Goal: Ask a question

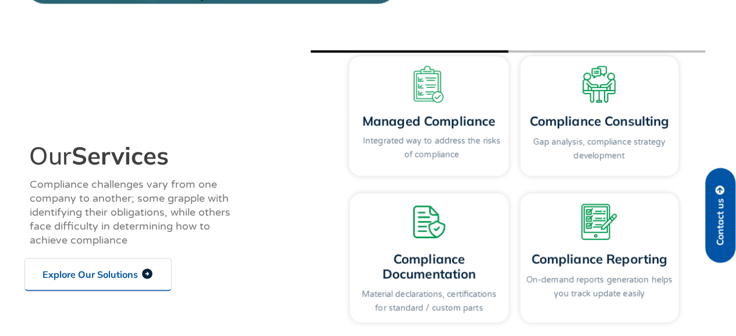
scroll to position [1280, 0]
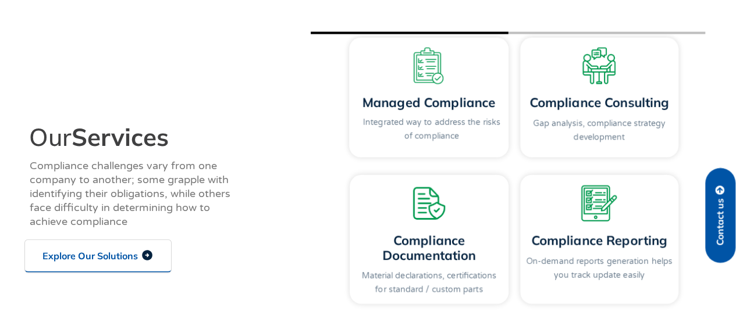
click at [145, 254] on icon at bounding box center [147, 255] width 10 height 10
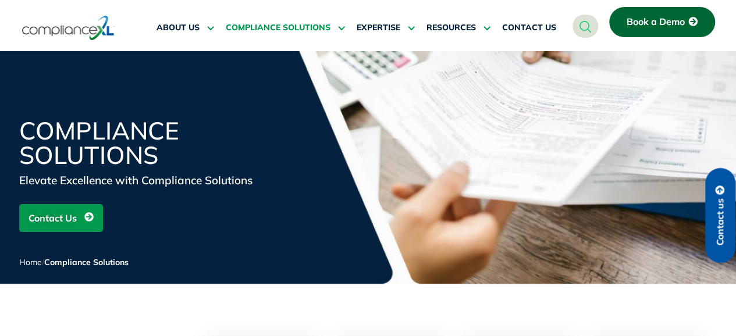
click at [65, 214] on span "Contact Us" at bounding box center [53, 218] width 48 height 22
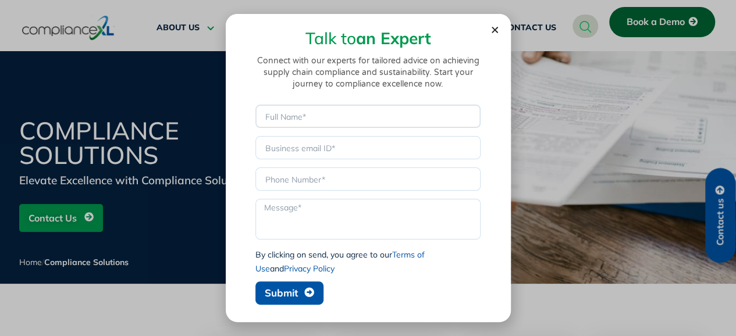
click at [276, 120] on input "Name" at bounding box center [367, 116] width 225 height 23
type input "Pete Lais"
type input "pete.lais.6j@hirose-gl.com"
type input "6304882653"
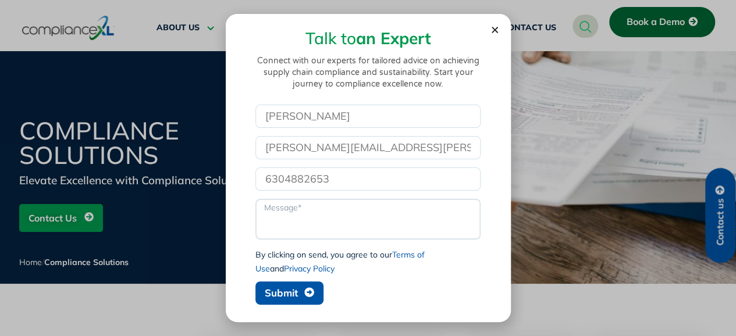
click at [272, 208] on textarea "Message" at bounding box center [367, 219] width 225 height 41
paste textarea "I work for a global connector company. Does your company provide component engi…"
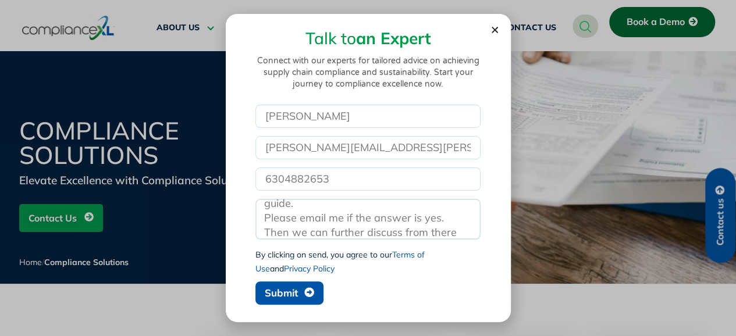
type textarea "I work for a global connector company. Does your company provide component engi…"
click at [272, 290] on span "Submit" at bounding box center [281, 293] width 33 height 10
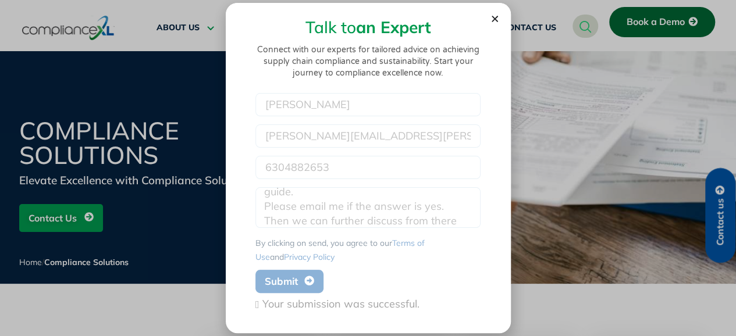
scroll to position [0, 0]
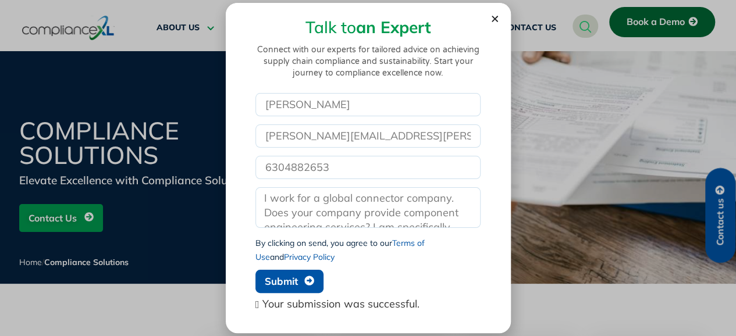
click at [538, 95] on div "Talk to an Expert Connect with our experts for tailored advice on achieving sup…" at bounding box center [368, 168] width 736 height 336
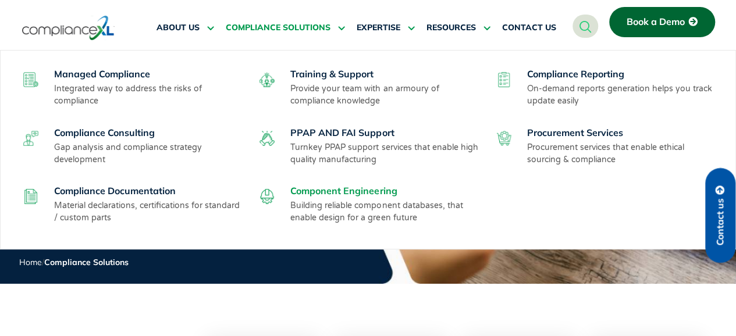
click at [353, 189] on link "Component Engineering" at bounding box center [343, 191] width 106 height 12
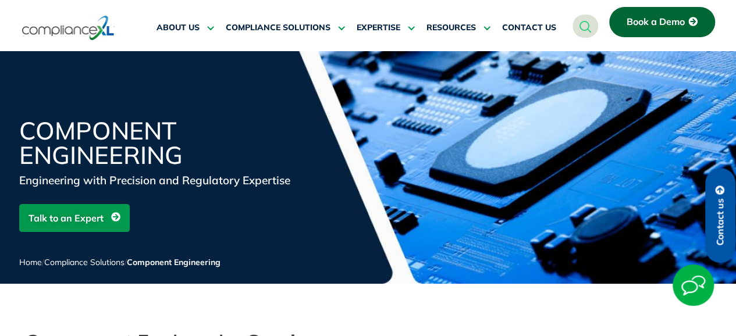
click at [76, 218] on span "Talk to an Expert" at bounding box center [66, 218] width 75 height 22
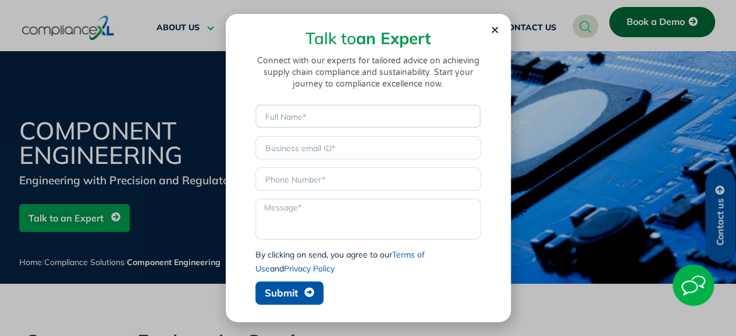
click at [285, 113] on input "Name" at bounding box center [367, 116] width 225 height 23
type input "Pete Lais"
type input "pete.lais.6j@hirose-gl.com"
type input "6304882653"
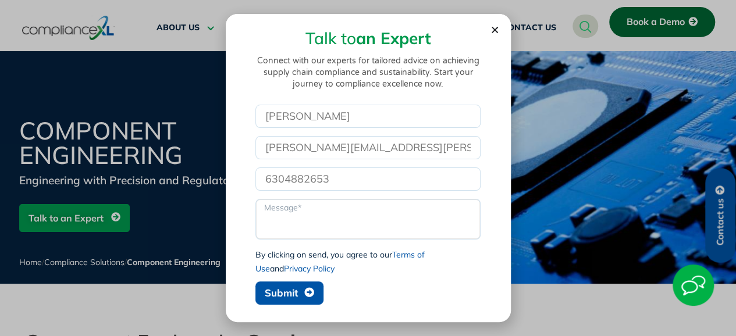
click at [285, 212] on textarea "Message" at bounding box center [367, 219] width 225 height 41
paste textarea "I work for a global connector company. Does your company provide component engi…"
type textarea "I work for a global connector company. Does your company provide component engi…"
click at [280, 291] on span "Submit" at bounding box center [281, 293] width 33 height 10
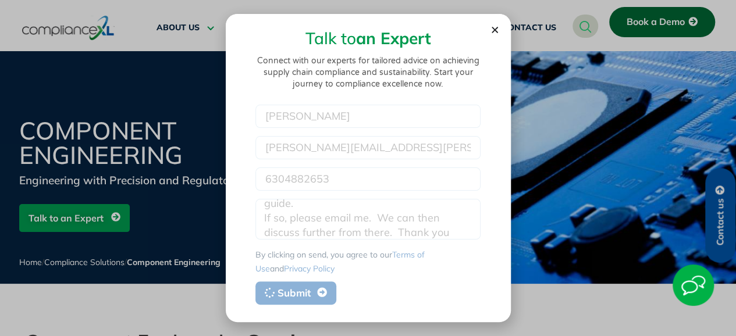
scroll to position [0, 0]
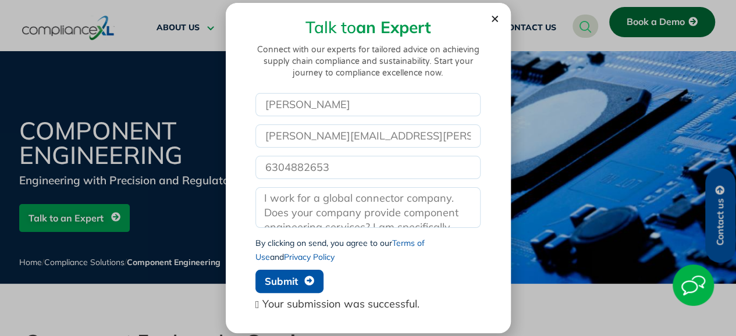
click at [494, 18] on use "Close" at bounding box center [495, 19] width 6 height 6
